Goal: Find contact information: Find contact information

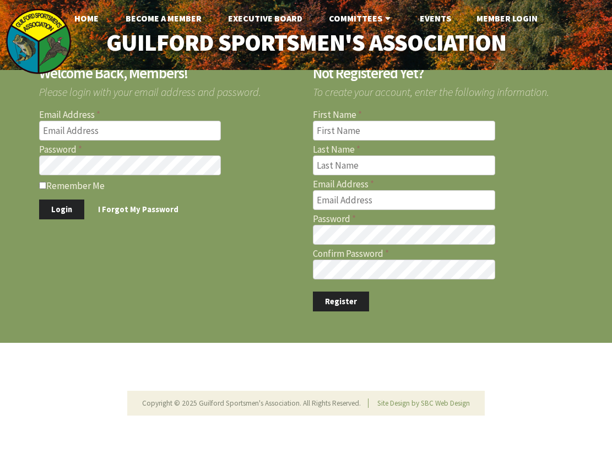
click at [80, 134] on input "Email Address" at bounding box center [130, 131] width 182 height 20
type input "[EMAIL_ADDRESS][DOMAIN_NAME]"
click at [64, 214] on button "Login" at bounding box center [61, 209] width 45 height 20
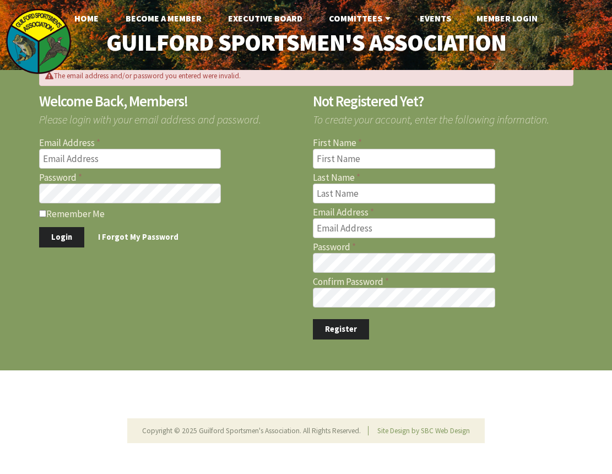
click at [87, 150] on input "Email Address" at bounding box center [130, 159] width 182 height 20
type input "[EMAIL_ADDRESS][DOMAIN_NAME]"
click at [39, 227] on button "Login" at bounding box center [61, 237] width 45 height 20
click at [117, 155] on input "Email Address" at bounding box center [130, 159] width 182 height 20
type input "[EMAIL_ADDRESS][DOMAIN_NAME]"
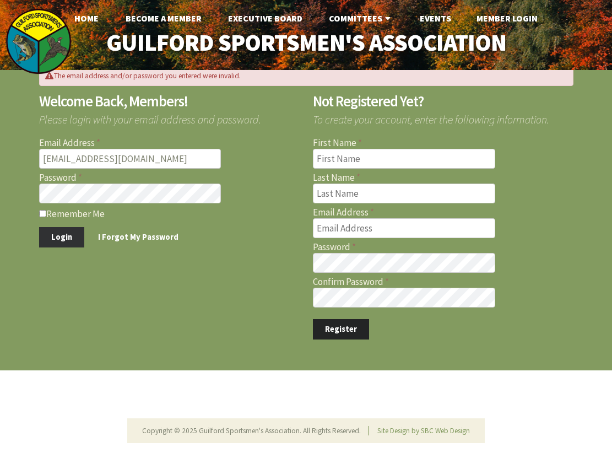
click at [47, 238] on button "Login" at bounding box center [61, 237] width 45 height 20
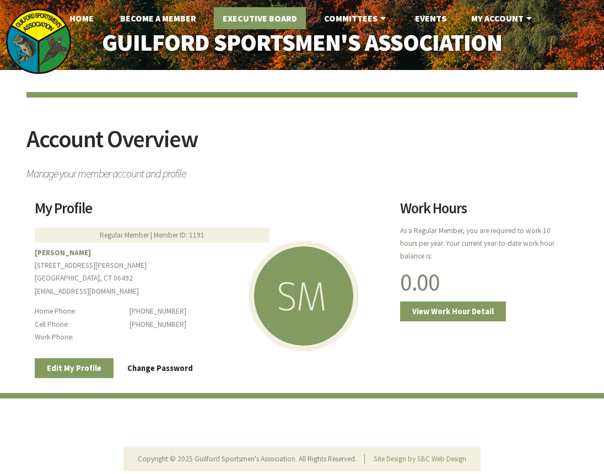
click at [271, 18] on link "Executive Board" at bounding box center [260, 18] width 92 height 22
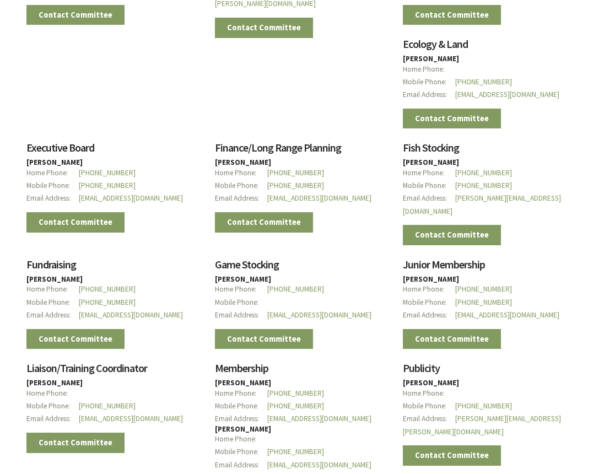
scroll to position [1010, 0]
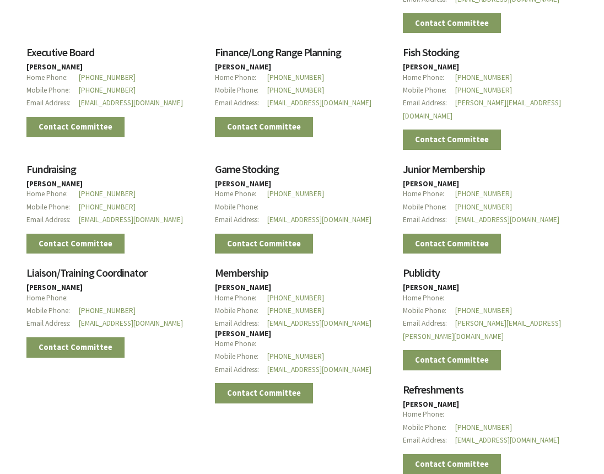
drag, startPoint x: 440, startPoint y: 369, endPoint x: 402, endPoint y: 369, distance: 38.0
drag, startPoint x: 402, startPoint y: 369, endPoint x: 413, endPoint y: 367, distance: 10.6
copy strong "Tom Scharf"
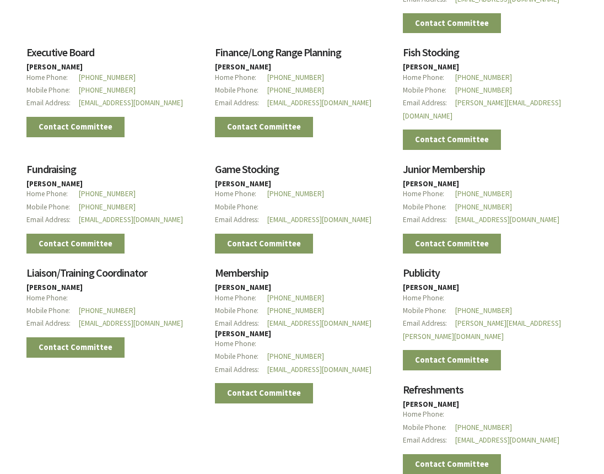
drag, startPoint x: 529, startPoint y: 403, endPoint x: 459, endPoint y: 403, distance: 69.4
drag, startPoint x: 459, startPoint y: 403, endPoint x: 525, endPoint y: 425, distance: 69.3
drag, startPoint x: 527, startPoint y: 402, endPoint x: 457, endPoint y: 403, distance: 70.0
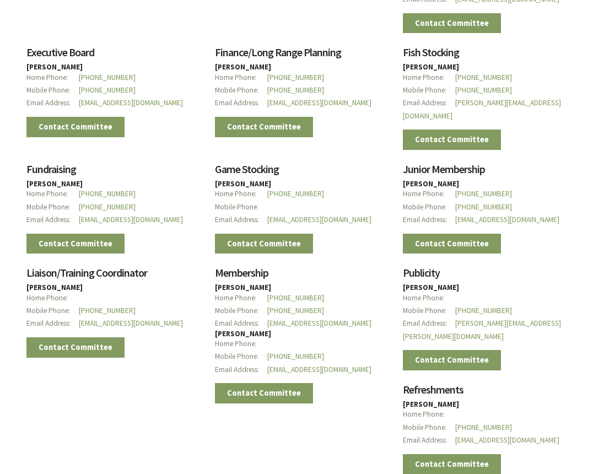
drag, startPoint x: 457, startPoint y: 403, endPoint x: 527, endPoint y: 415, distance: 71.0
drag, startPoint x: 523, startPoint y: 407, endPoint x: 455, endPoint y: 405, distance: 67.8
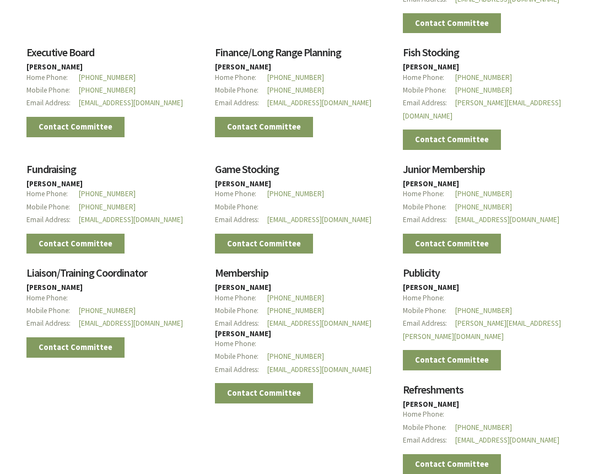
drag, startPoint x: 455, startPoint y: 405, endPoint x: 459, endPoint y: 401, distance: 6.2
copy link "tk185@sbcglobal.net"
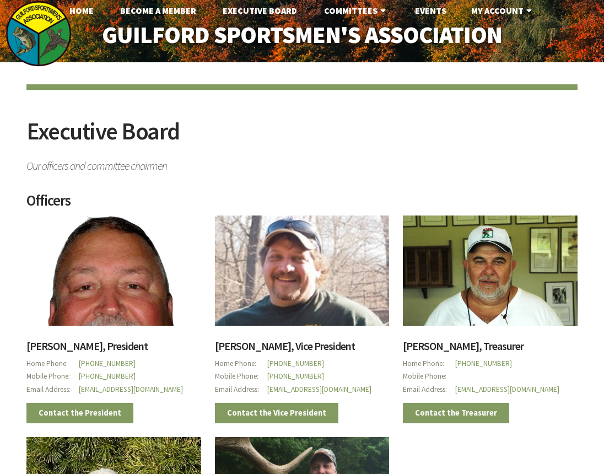
scroll to position [0, 0]
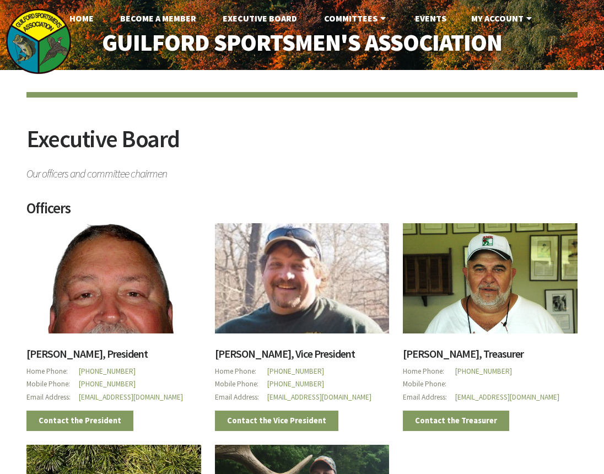
click at [331, 152] on h2 "Executive Board" at bounding box center [301, 145] width 551 height 36
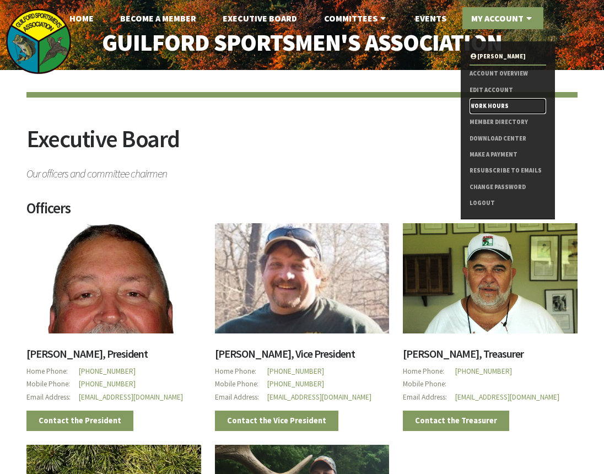
click at [486, 102] on link "Work Hours" at bounding box center [507, 106] width 77 height 16
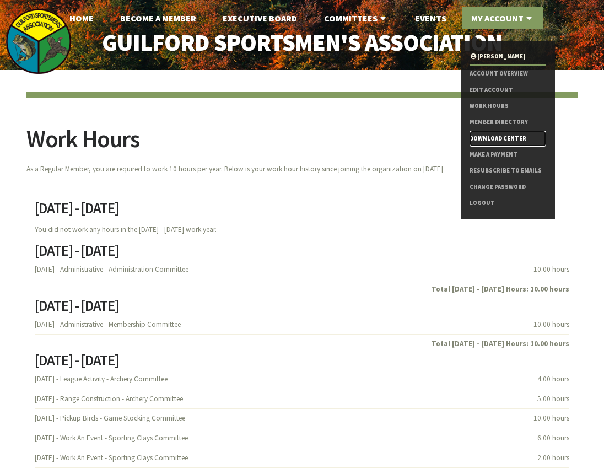
click at [489, 138] on link "Download Center" at bounding box center [507, 139] width 77 height 16
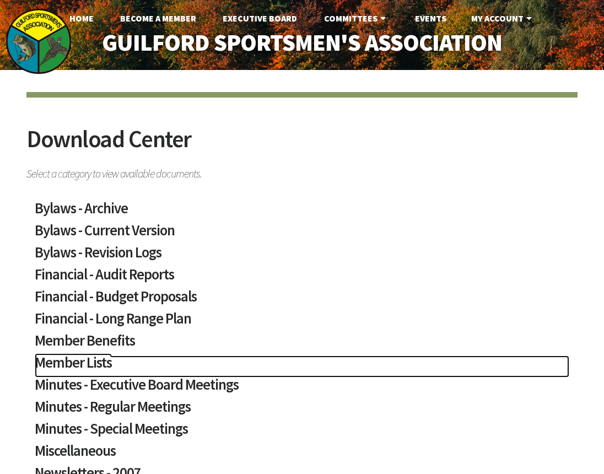
click at [53, 364] on h2 "Member Lists" at bounding box center [302, 366] width 534 height 22
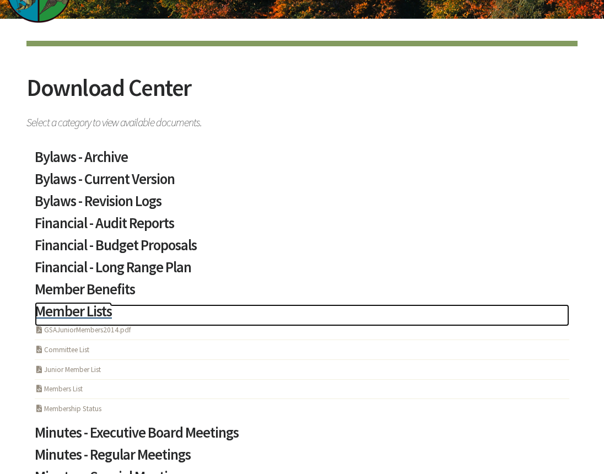
scroll to position [55, 0]
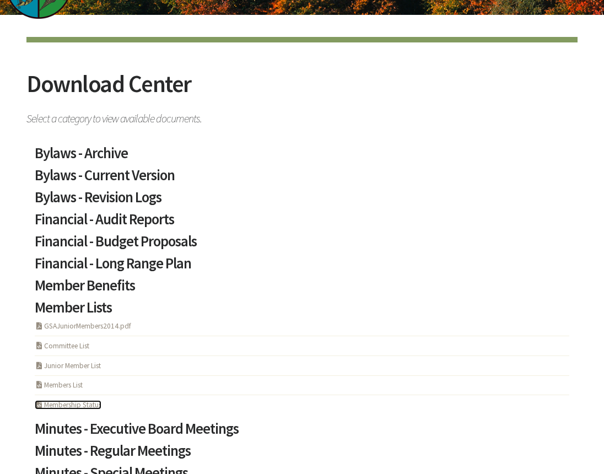
click at [68, 405] on link "PHP Program Membership Status" at bounding box center [68, 404] width 67 height 9
